Goal: Find specific page/section: Find specific page/section

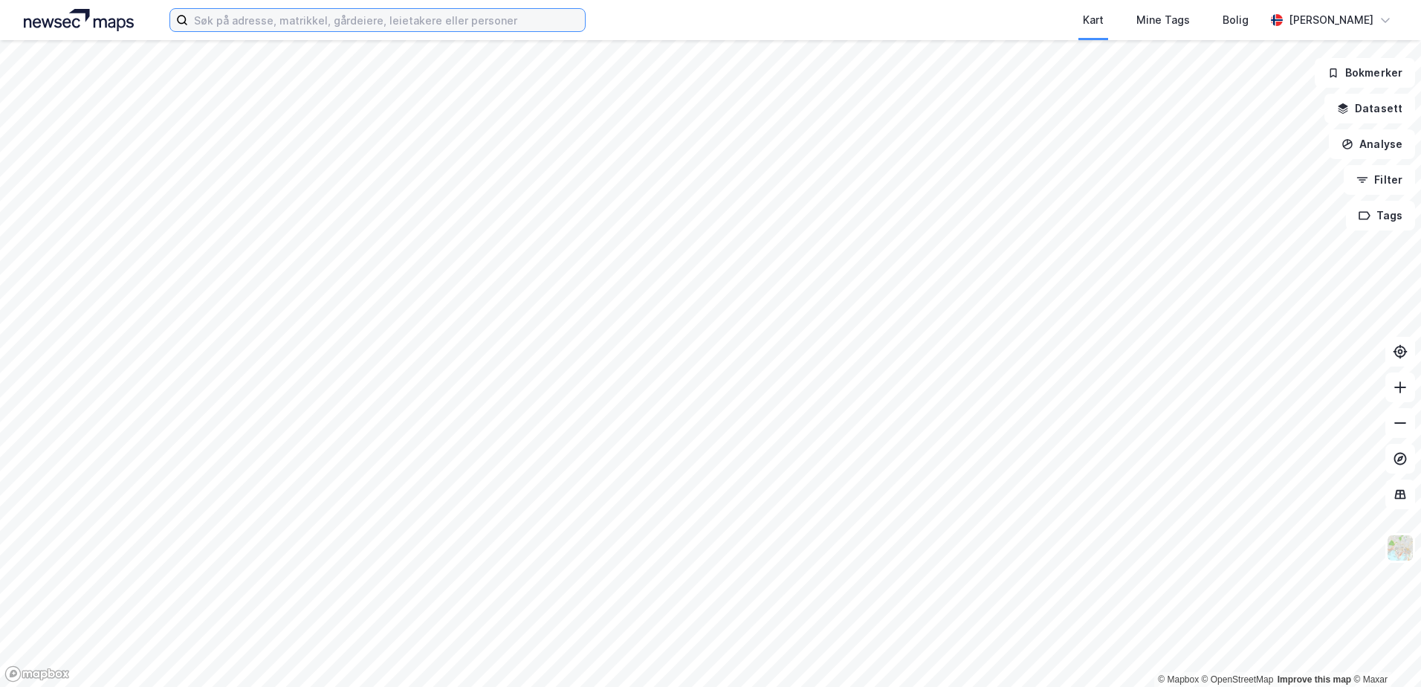
click at [221, 13] on input at bounding box center [386, 20] width 397 height 22
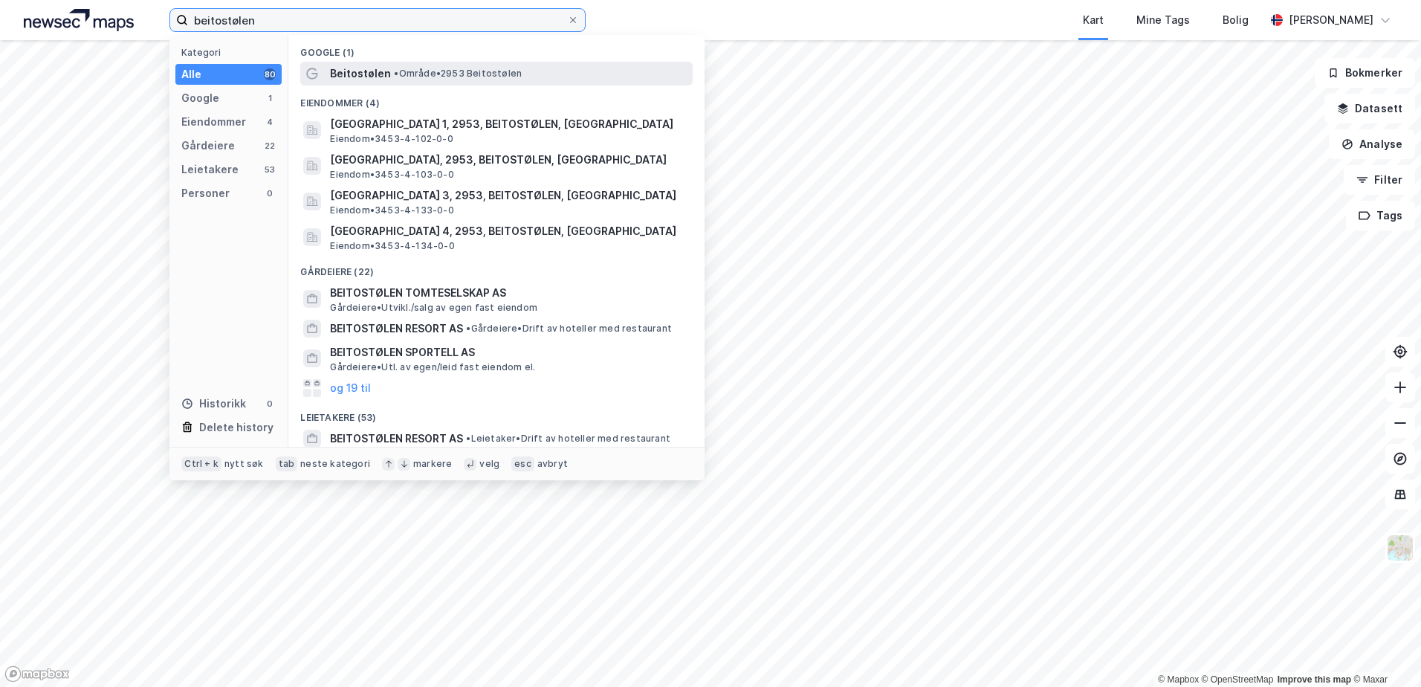
type input "beitostølen"
click at [375, 68] on span "Beitostølen" at bounding box center [360, 74] width 61 height 18
